Goal: Check status

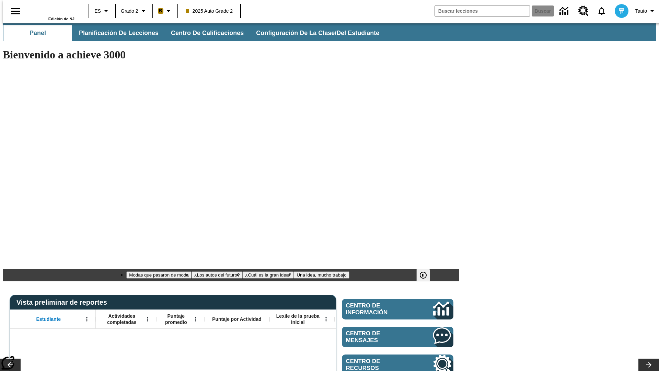
type input "-1"
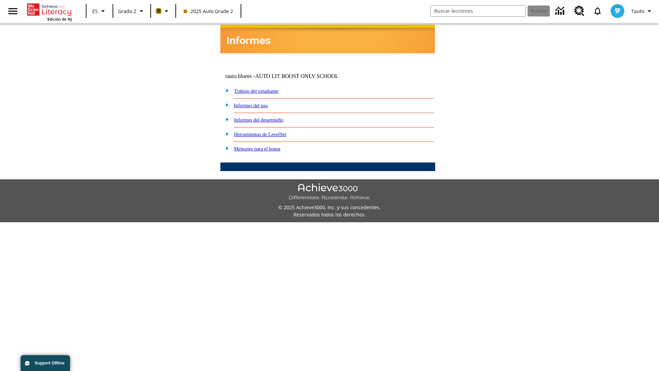
click at [268, 117] on link "Informes del desempeño" at bounding box center [258, 119] width 49 height 5
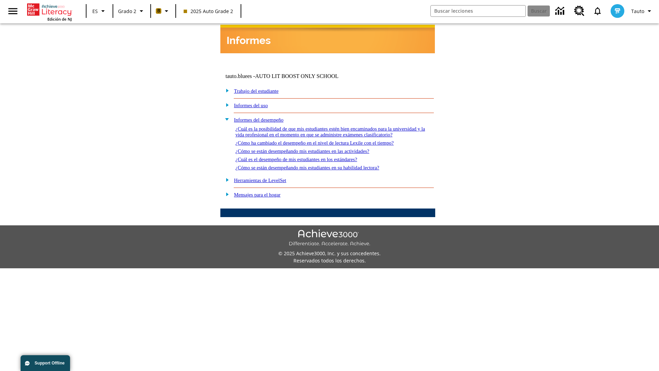
click at [314, 148] on link "¿Cómo se están desempeñando mis estudiantes en las actividades?" at bounding box center [303, 150] width 134 height 5
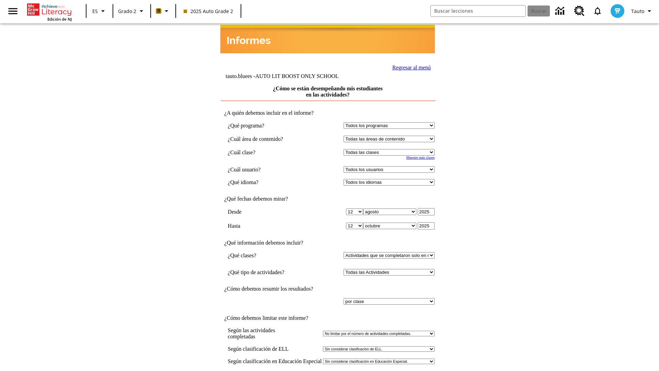
select select "21437111"
select select "4"
